Goal: Navigation & Orientation: Find specific page/section

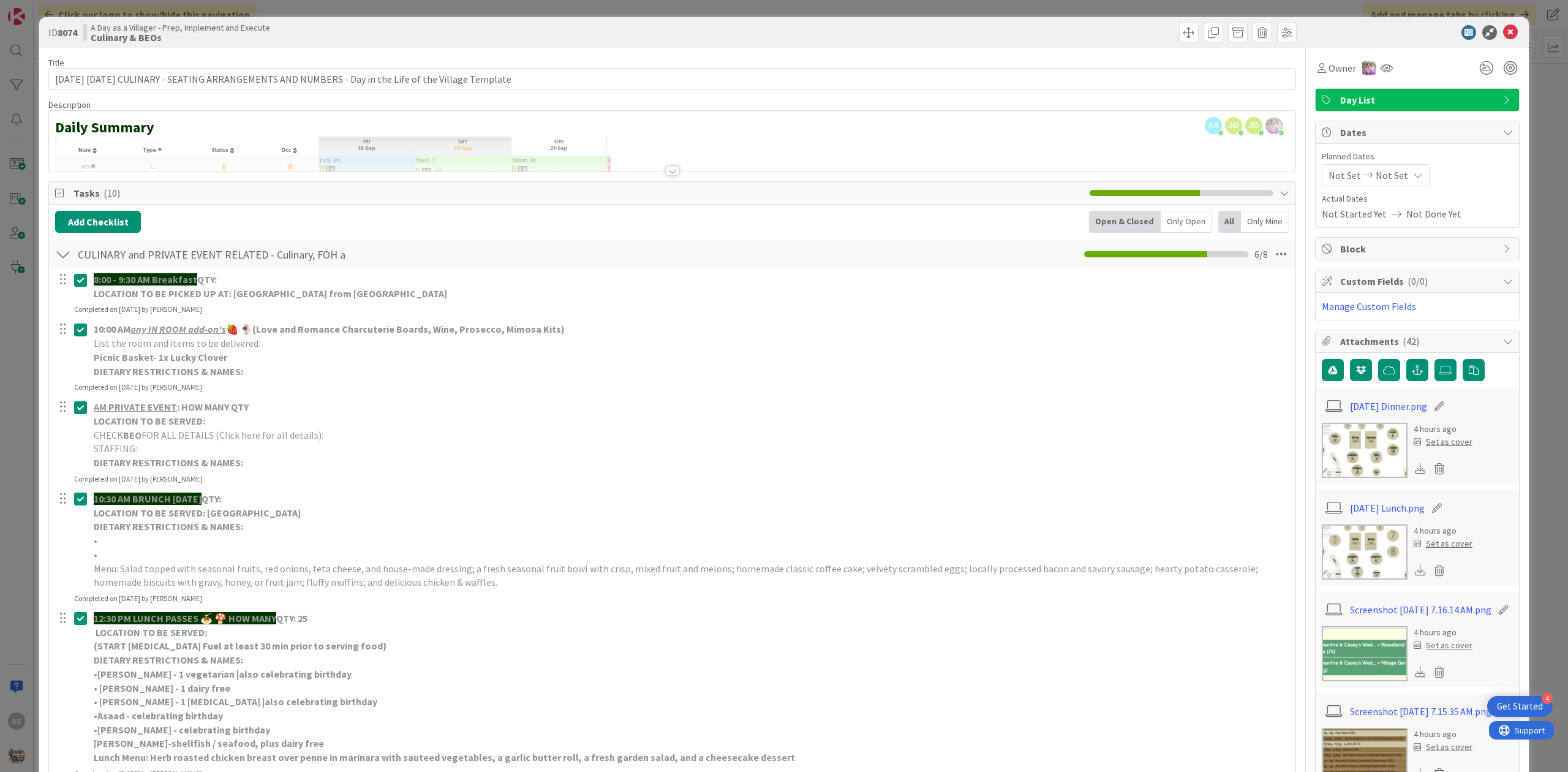
scroll to position [583, 0]
click at [1503, 35] on icon at bounding box center [1510, 32] width 15 height 15
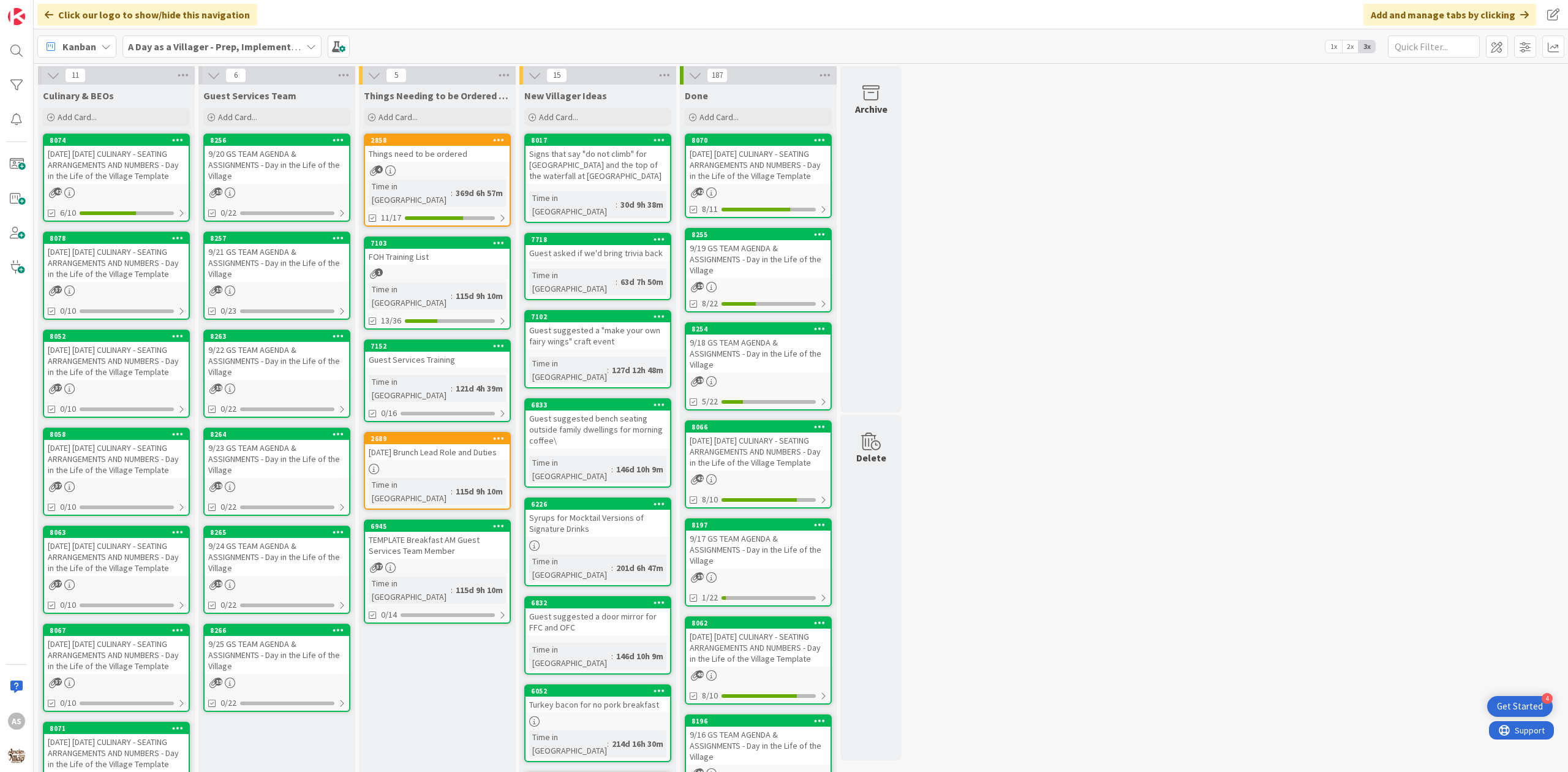
click at [134, 280] on div "[DATE] [DATE] CULINARY - SEATING ARRANGEMENTS AND NUMBERS - Day in the Life of …" at bounding box center [116, 263] width 144 height 38
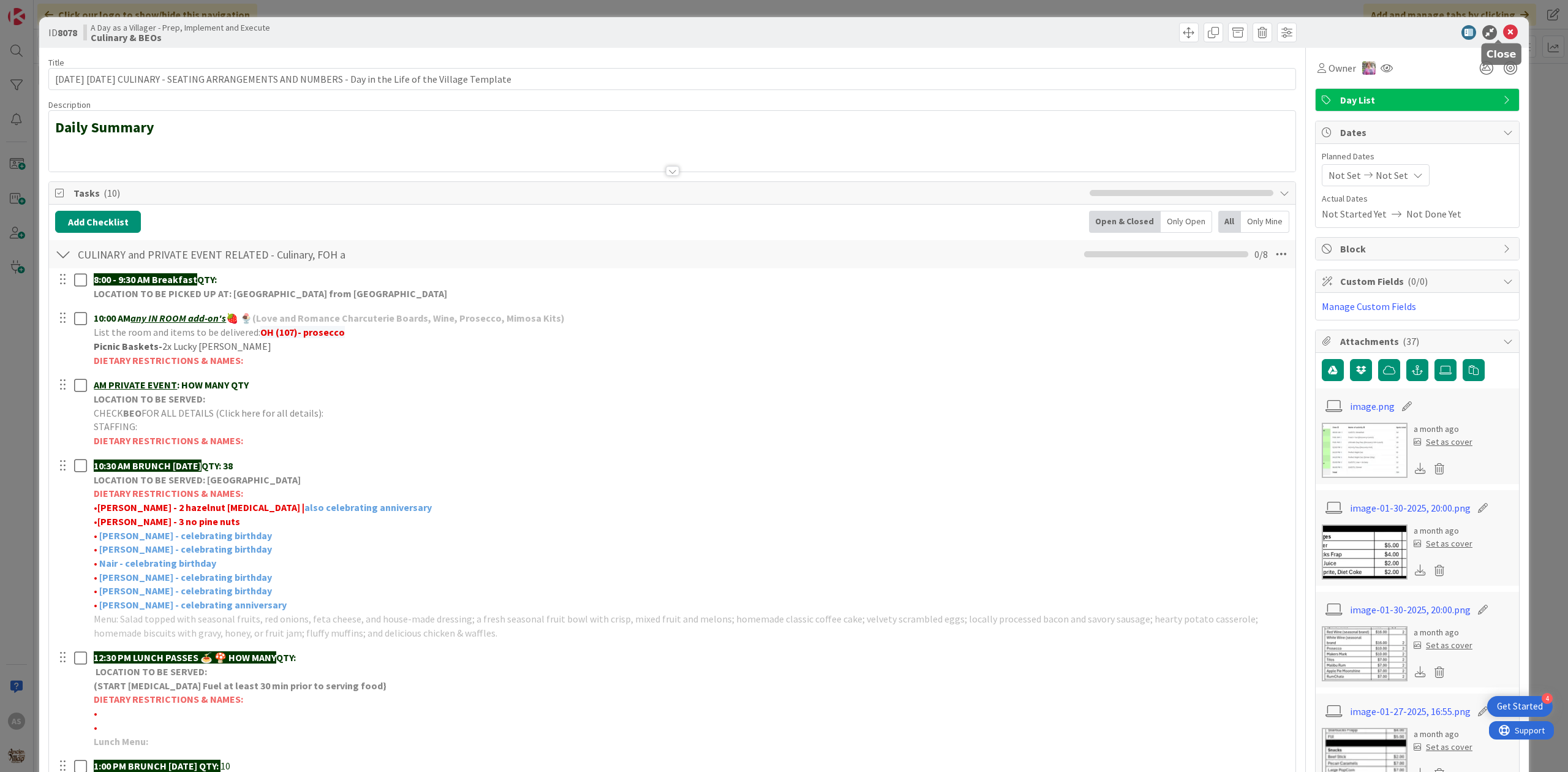
click at [1499, 39] on div at bounding box center [1499, 41] width 8 height 4
click at [1503, 33] on icon at bounding box center [1510, 32] width 15 height 15
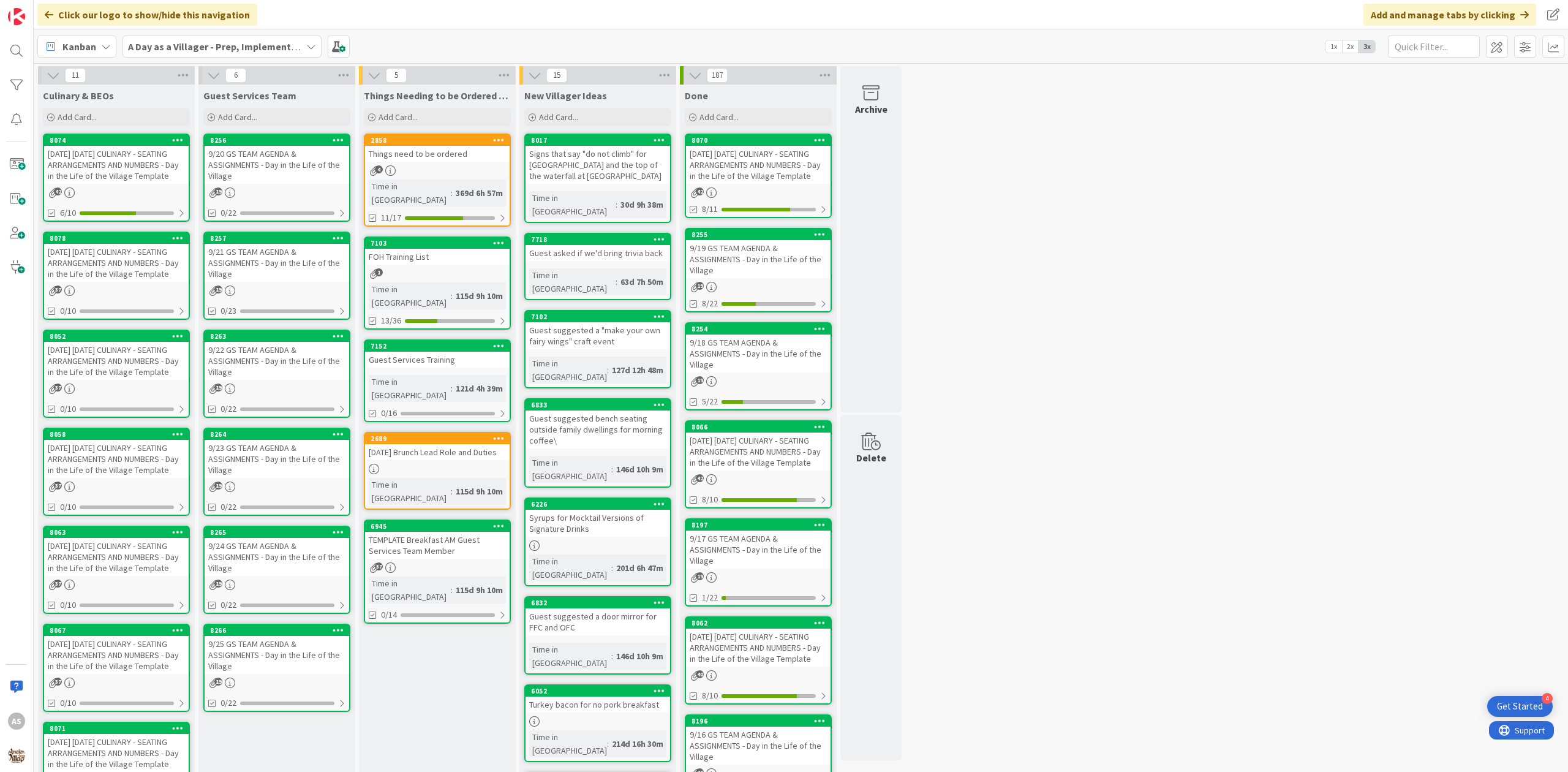
click at [131, 184] on div "[DATE] [DATE] CULINARY - SEATING ARRANGEMENTS AND NUMBERS - Day in the Life of …" at bounding box center [116, 165] width 144 height 38
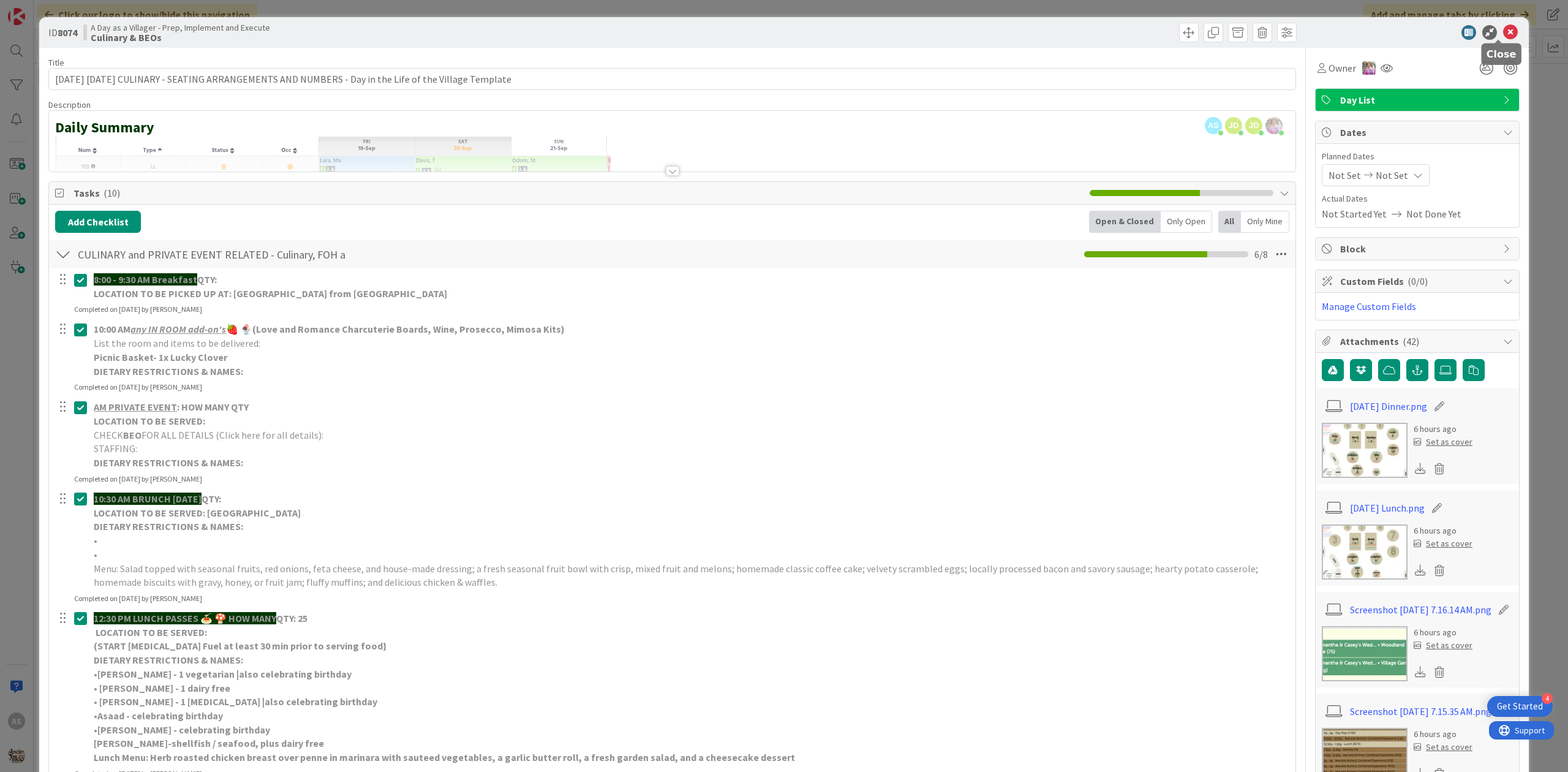
click at [1503, 33] on icon at bounding box center [1510, 32] width 15 height 15
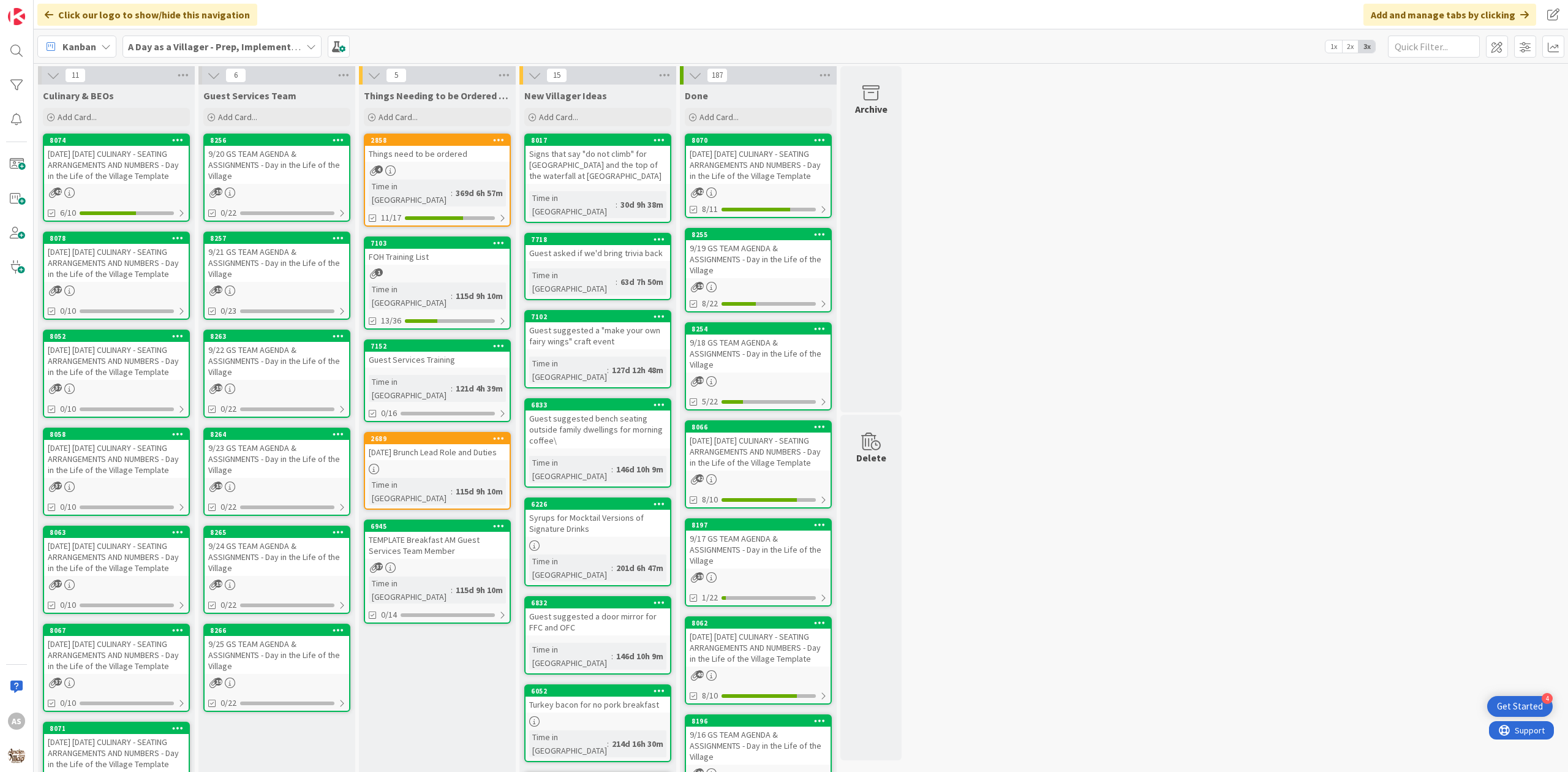
click at [266, 170] on div "9/20 GS TEAM AGENDA & ASSIGNMENTS - Day in the Life of the Village" at bounding box center [277, 165] width 144 height 38
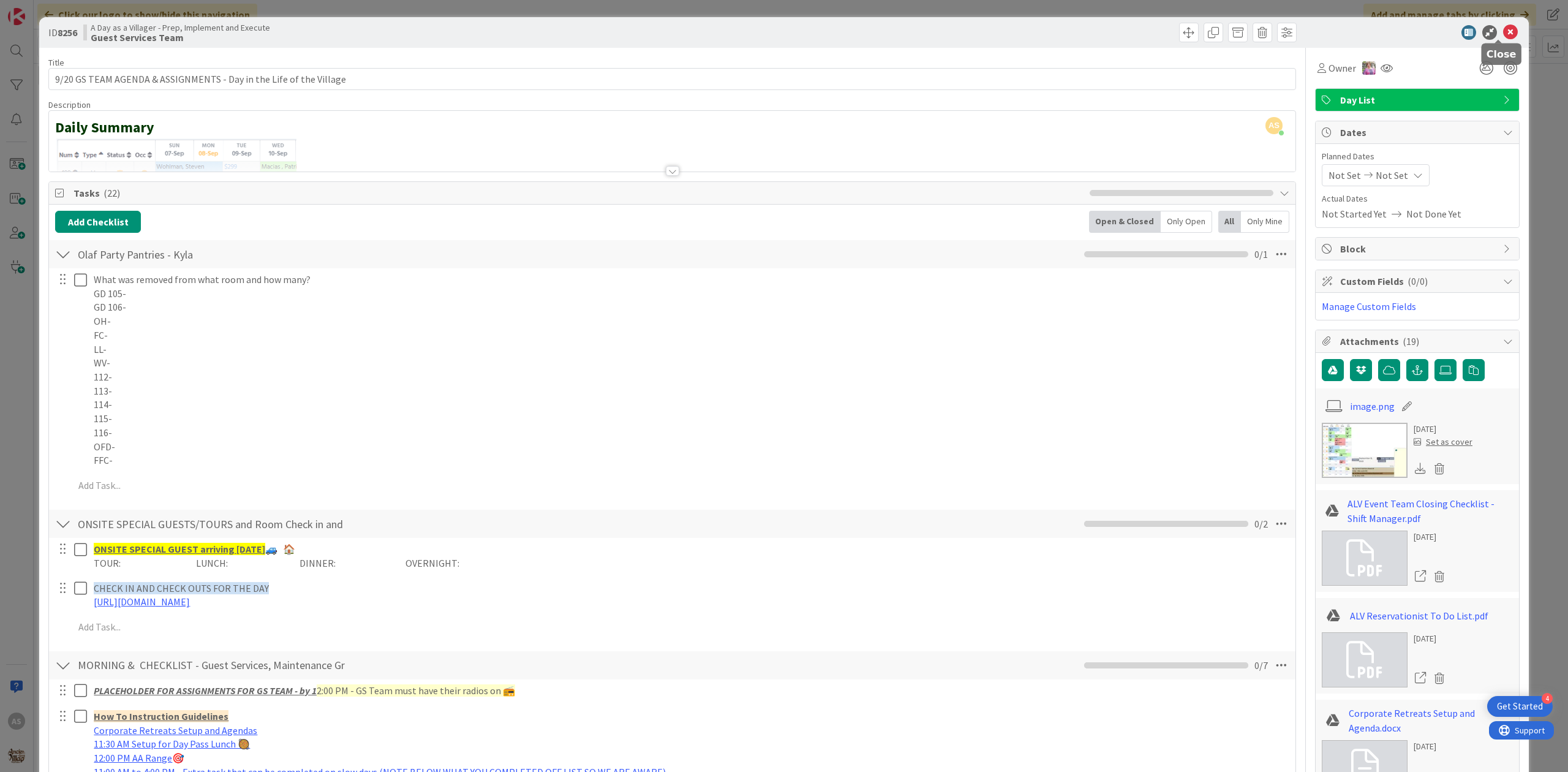
click at [1503, 29] on icon at bounding box center [1510, 32] width 15 height 15
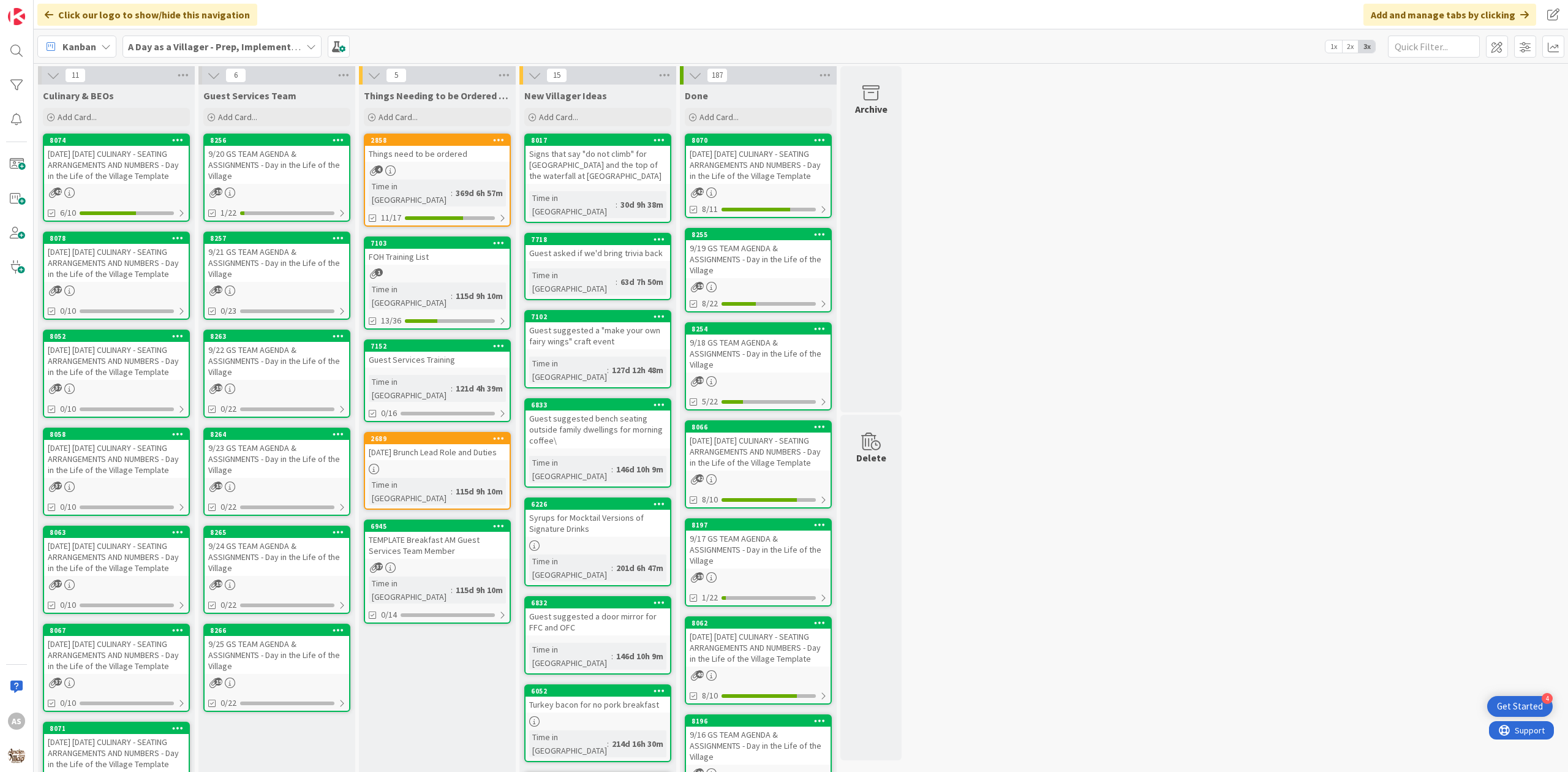
click at [310, 197] on link "8256 9/20 GS TEAM AGENDA & ASSIGNMENTS - Day in the Life of the Village 19 1/22" at bounding box center [277, 177] width 147 height 89
